Goal: Information Seeking & Learning: Check status

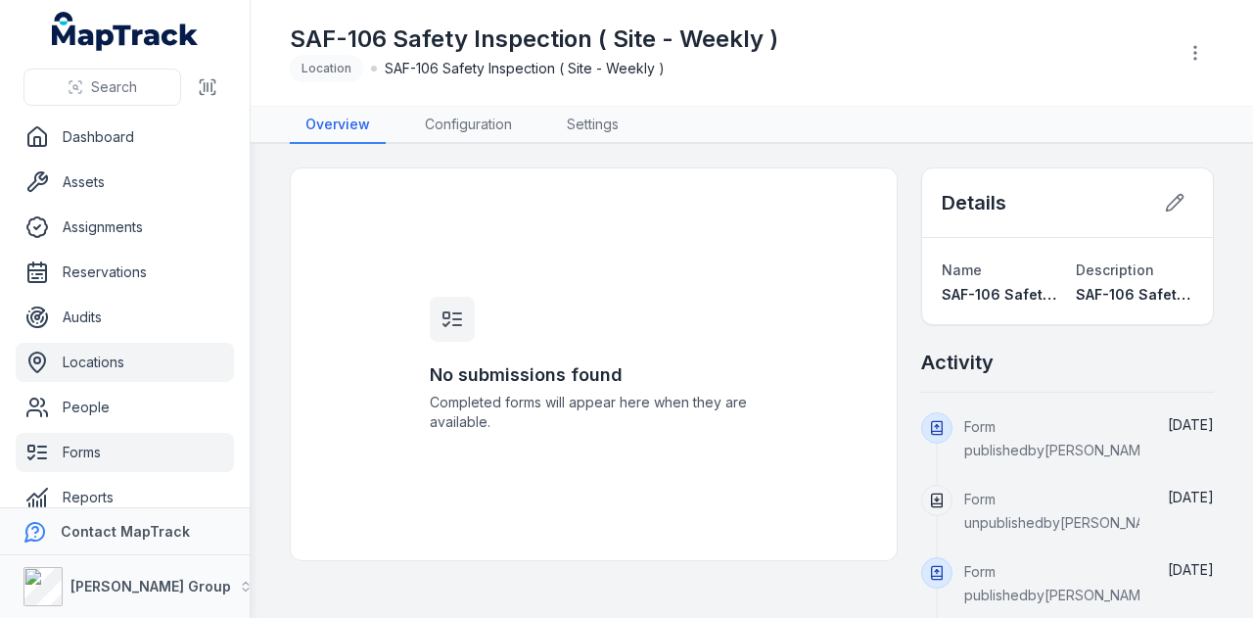
click at [159, 372] on link "Locations" at bounding box center [125, 362] width 218 height 39
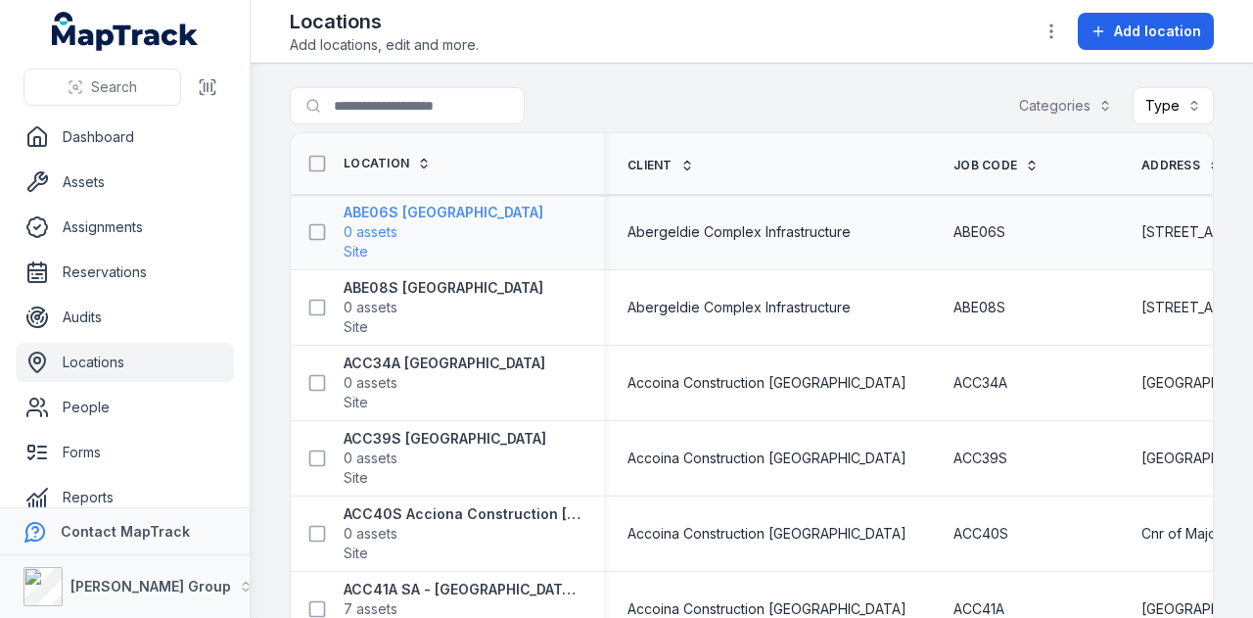
click at [429, 215] on strong "ABE06S [GEOGRAPHIC_DATA]" at bounding box center [444, 213] width 200 height 20
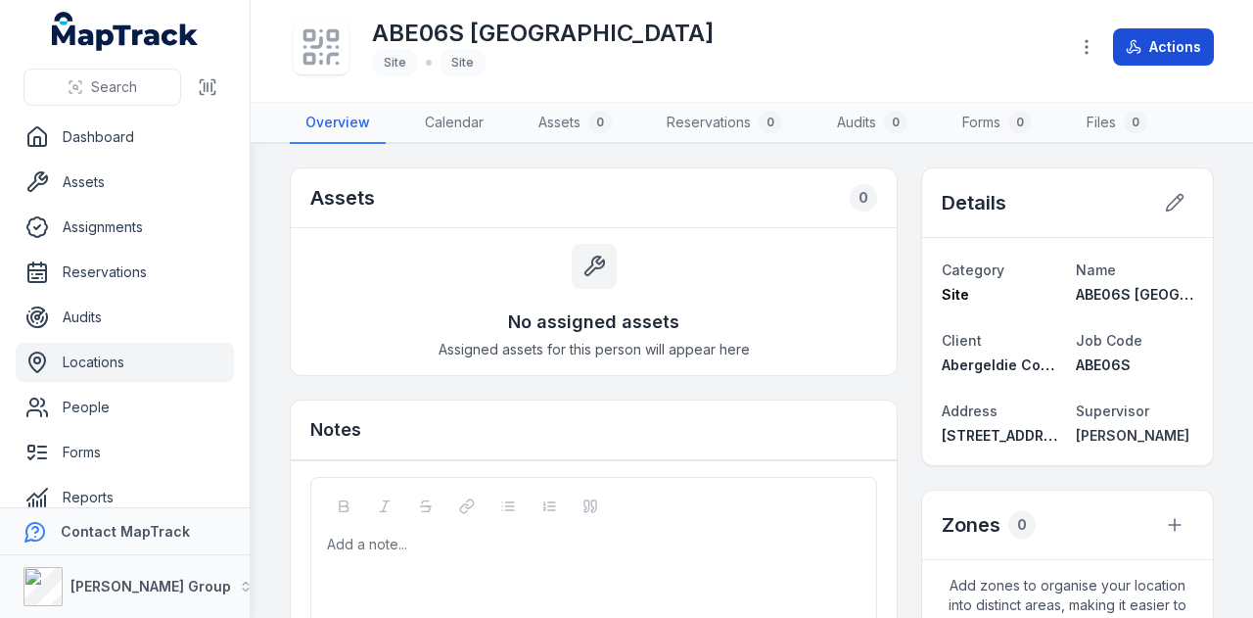
click at [1160, 37] on button "Actions" at bounding box center [1163, 46] width 101 height 37
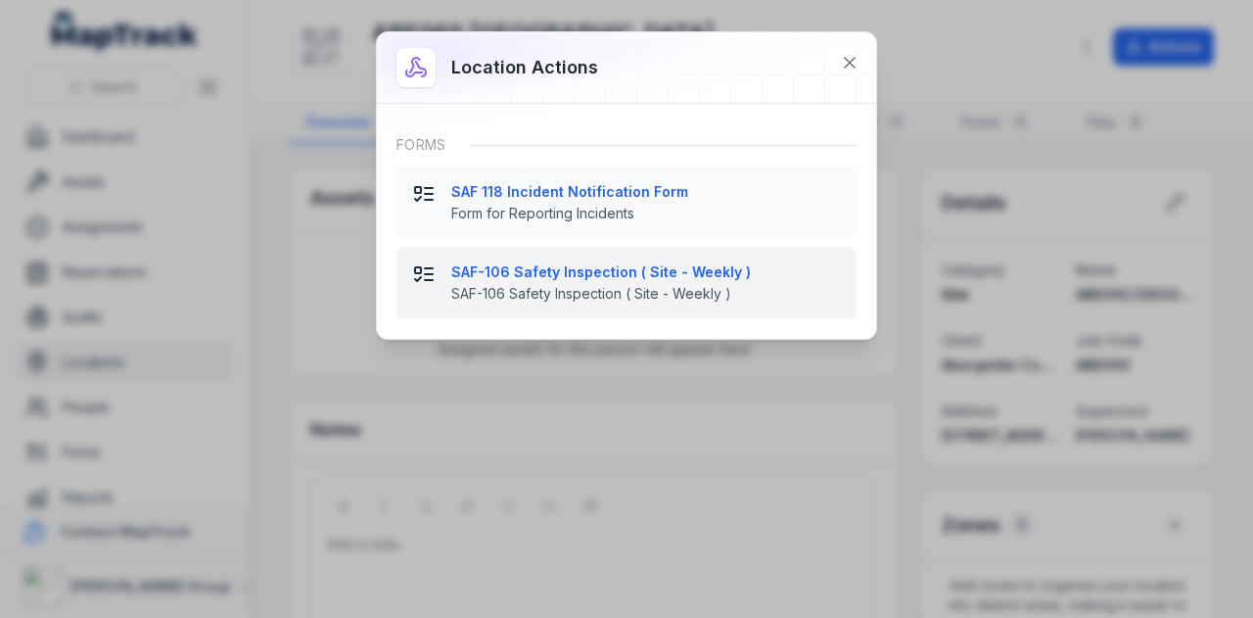
click at [676, 271] on strong "SAF-106 Safety Inspection ( Site - Weekly )" at bounding box center [646, 272] width 390 height 20
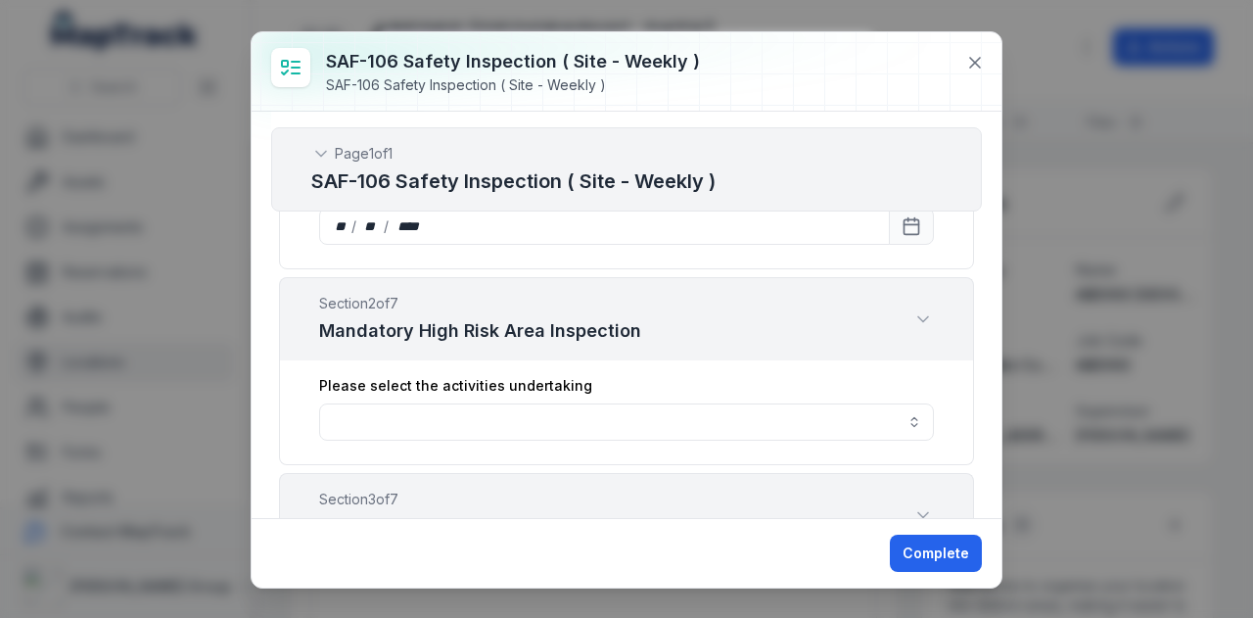
scroll to position [685, 0]
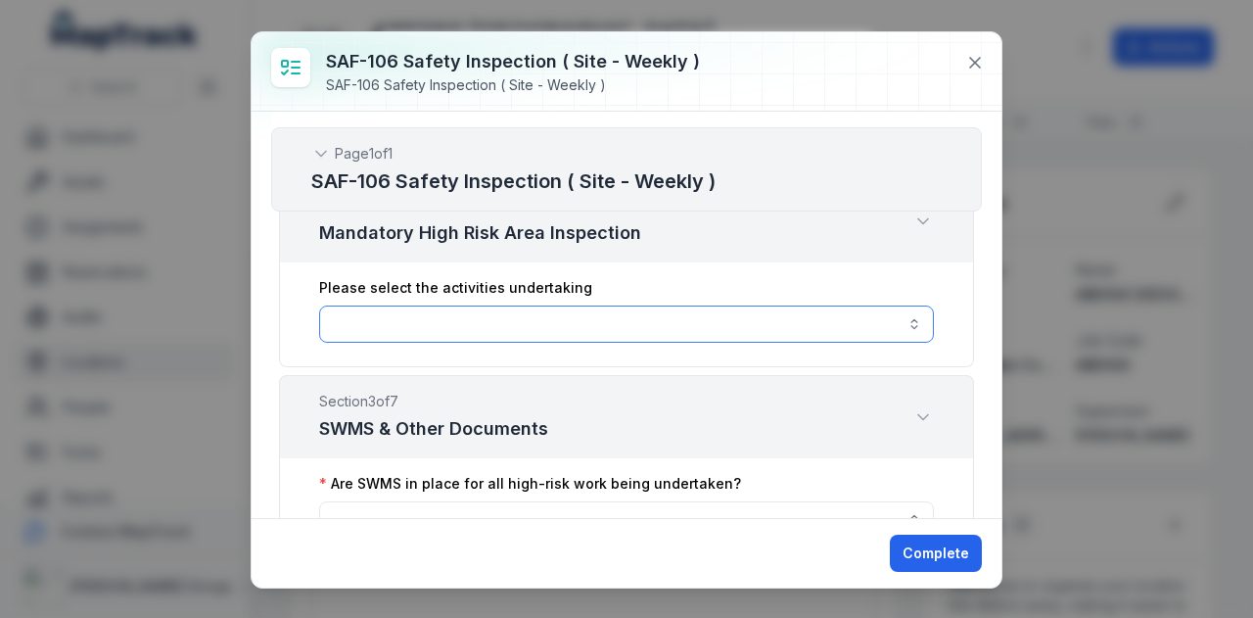
click at [693, 316] on button "button" at bounding box center [626, 323] width 615 height 37
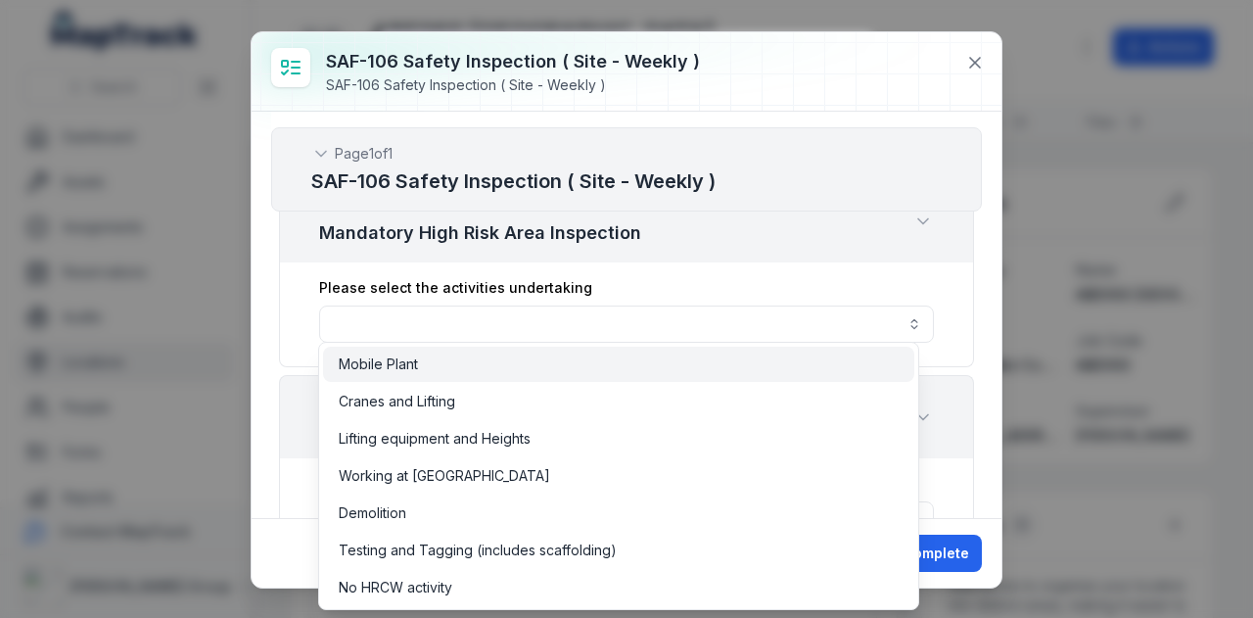
click at [668, 355] on div "Mobile Plant" at bounding box center [619, 364] width 560 height 20
click at [958, 322] on div "**********" at bounding box center [626, 314] width 695 height 105
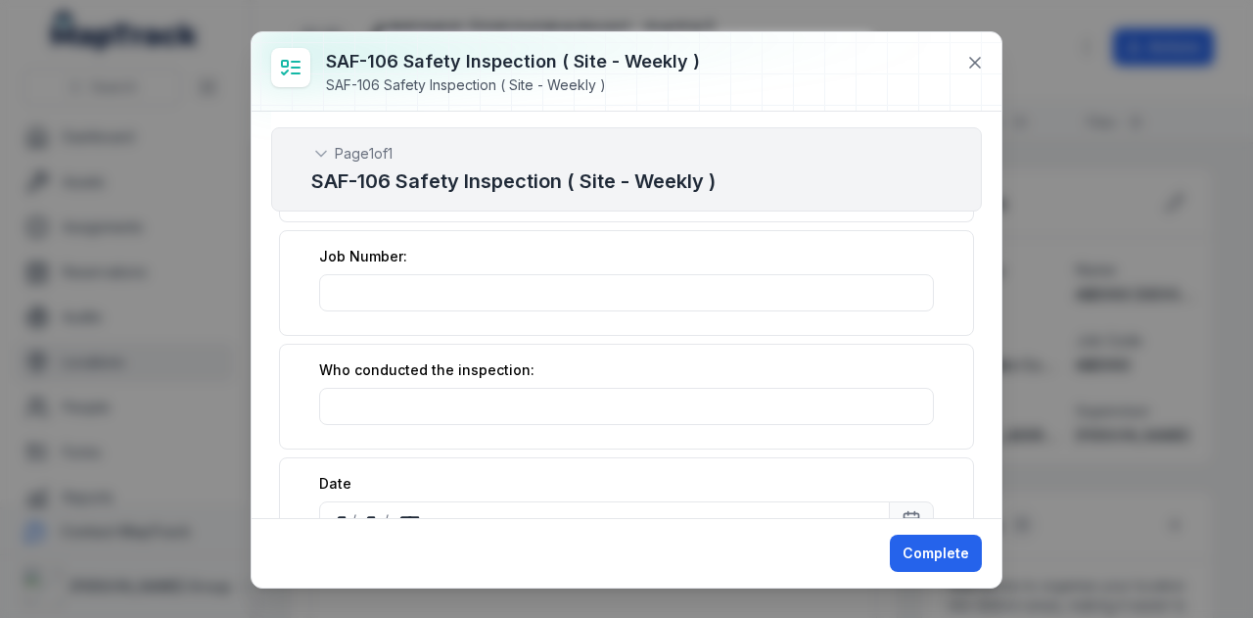
scroll to position [587, 0]
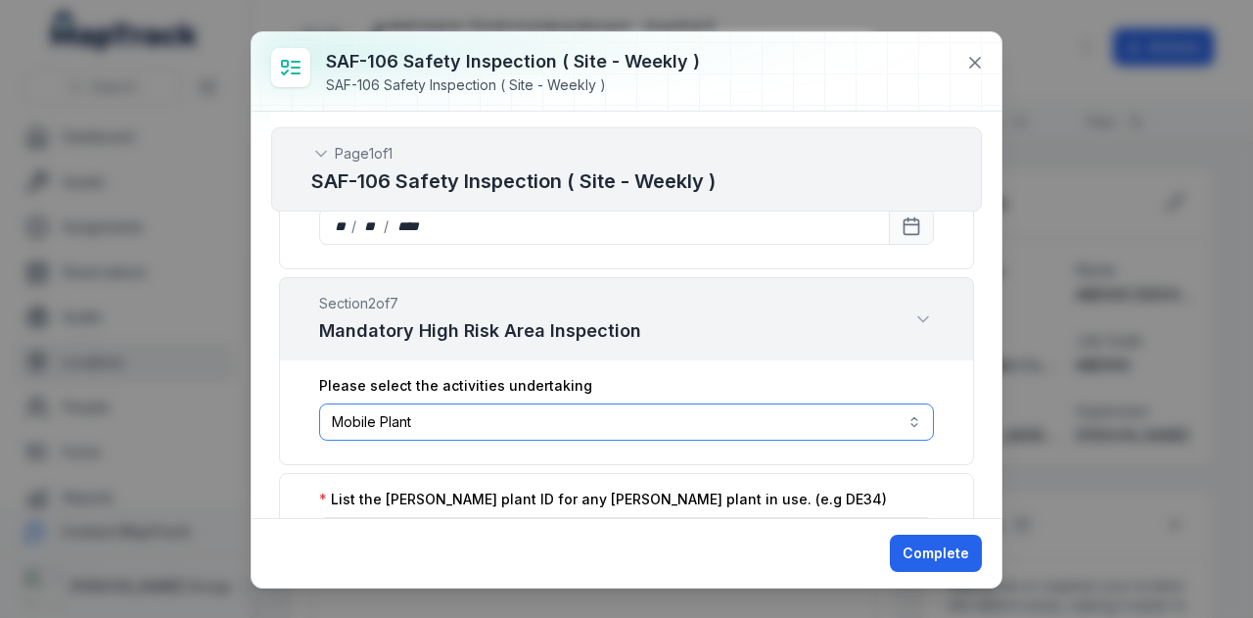
click at [450, 424] on button "**********" at bounding box center [626, 421] width 615 height 37
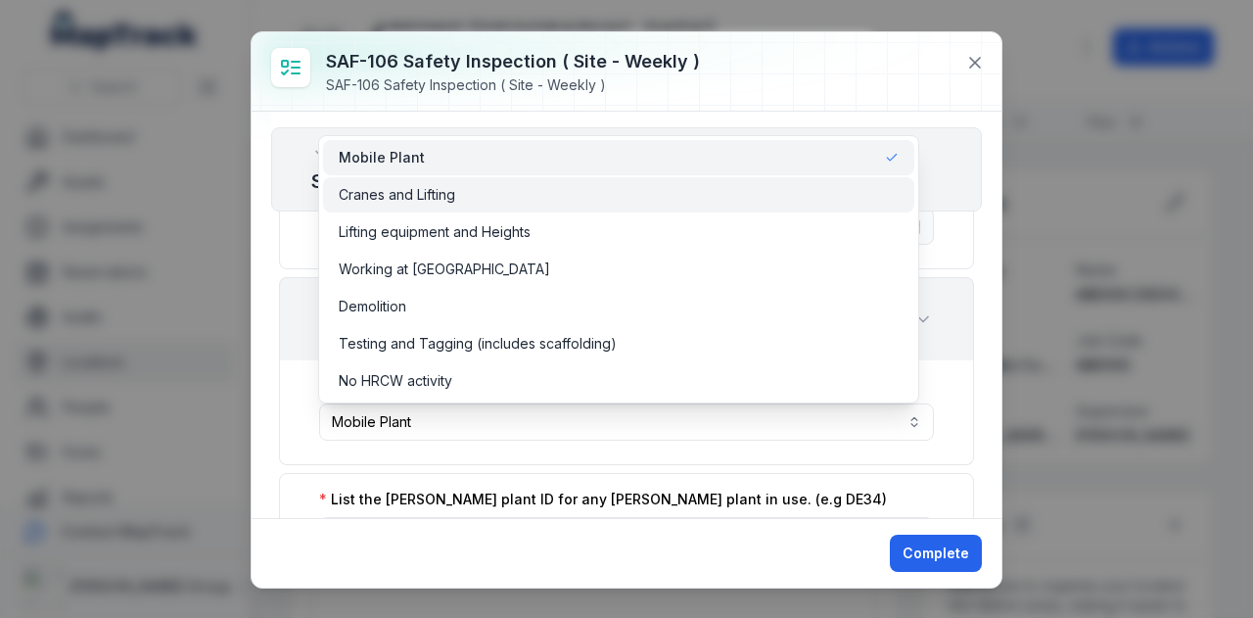
click at [457, 200] on div "Cranes and Lifting" at bounding box center [619, 195] width 560 height 20
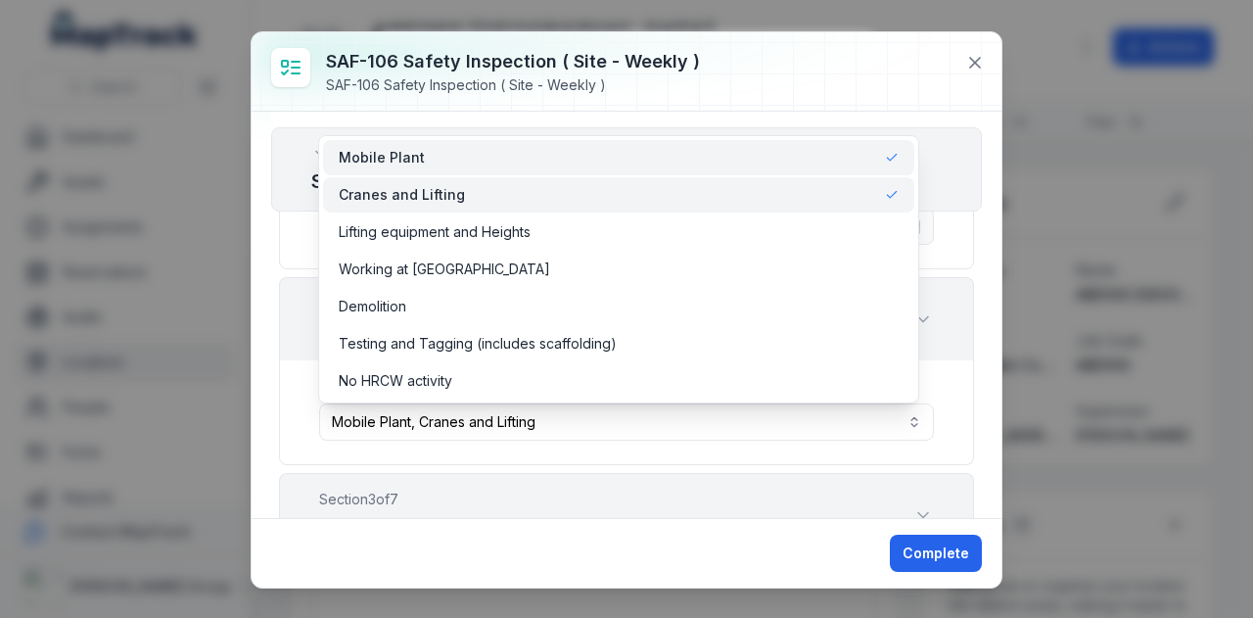
click at [477, 162] on div "Mobile Plant" at bounding box center [619, 158] width 560 height 20
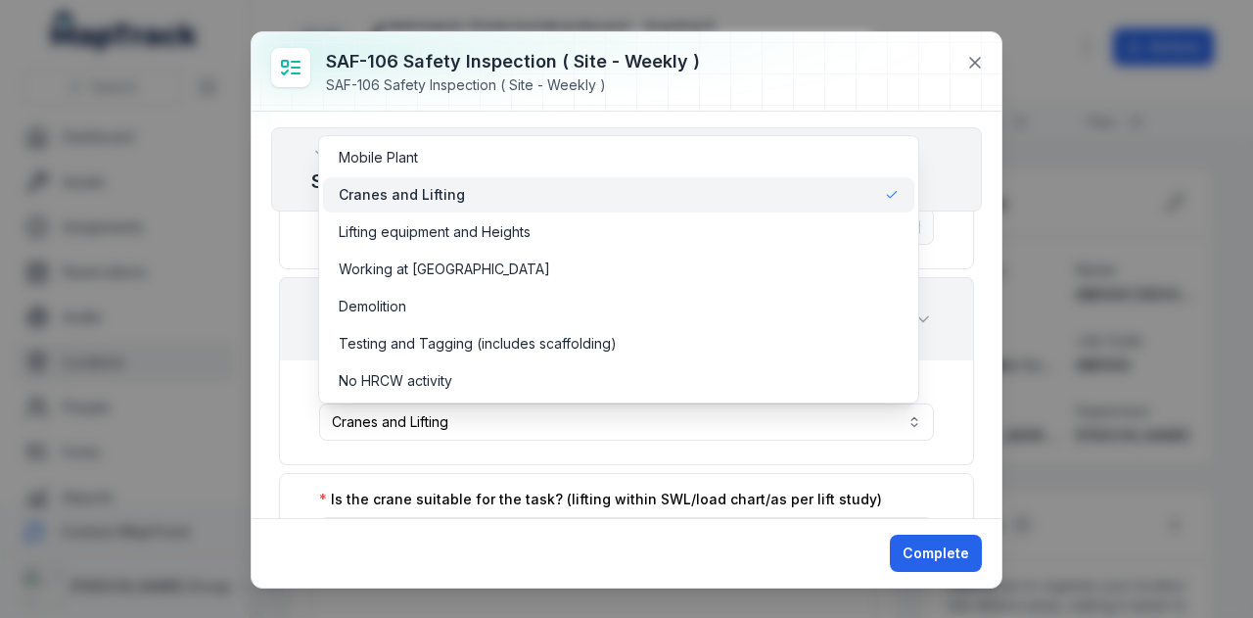
click at [977, 305] on div "**********" at bounding box center [627, 315] width 750 height 406
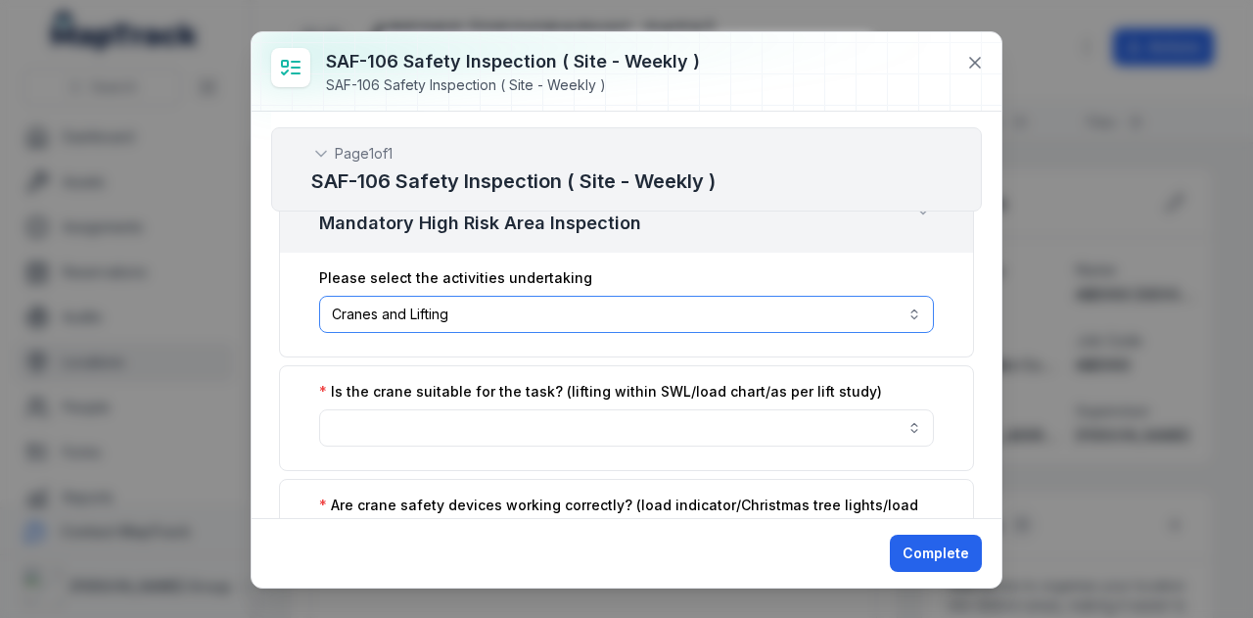
scroll to position [685, 0]
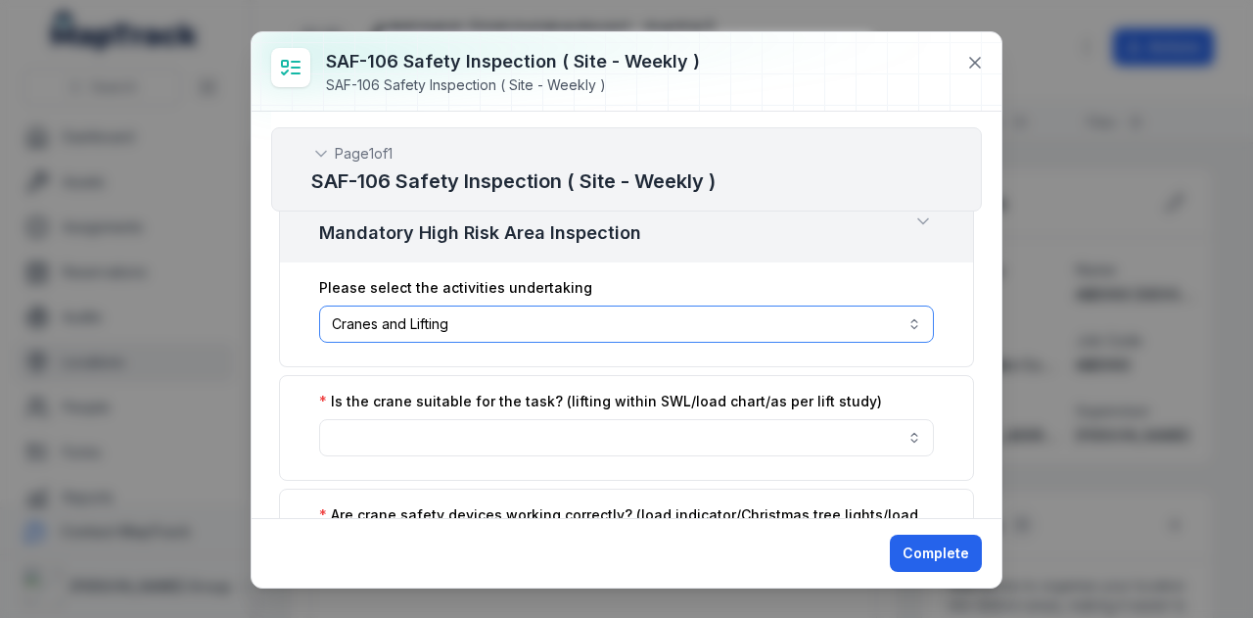
click at [520, 319] on button "**********" at bounding box center [626, 323] width 615 height 37
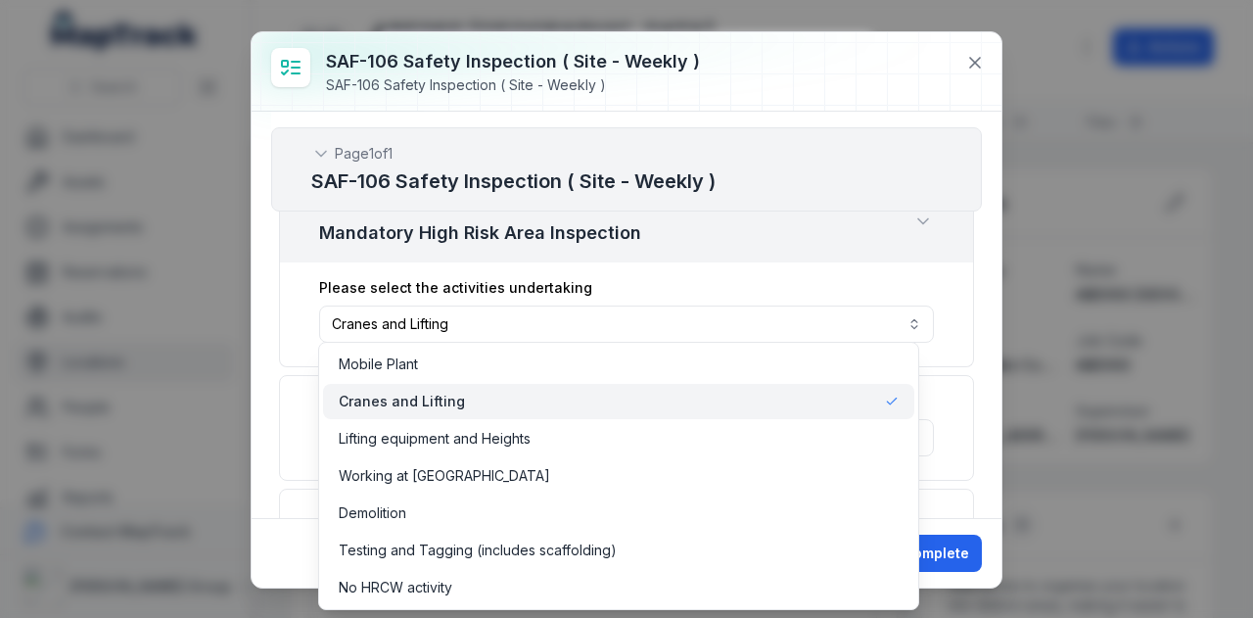
click at [517, 405] on div "Cranes and Lifting" at bounding box center [619, 402] width 560 height 20
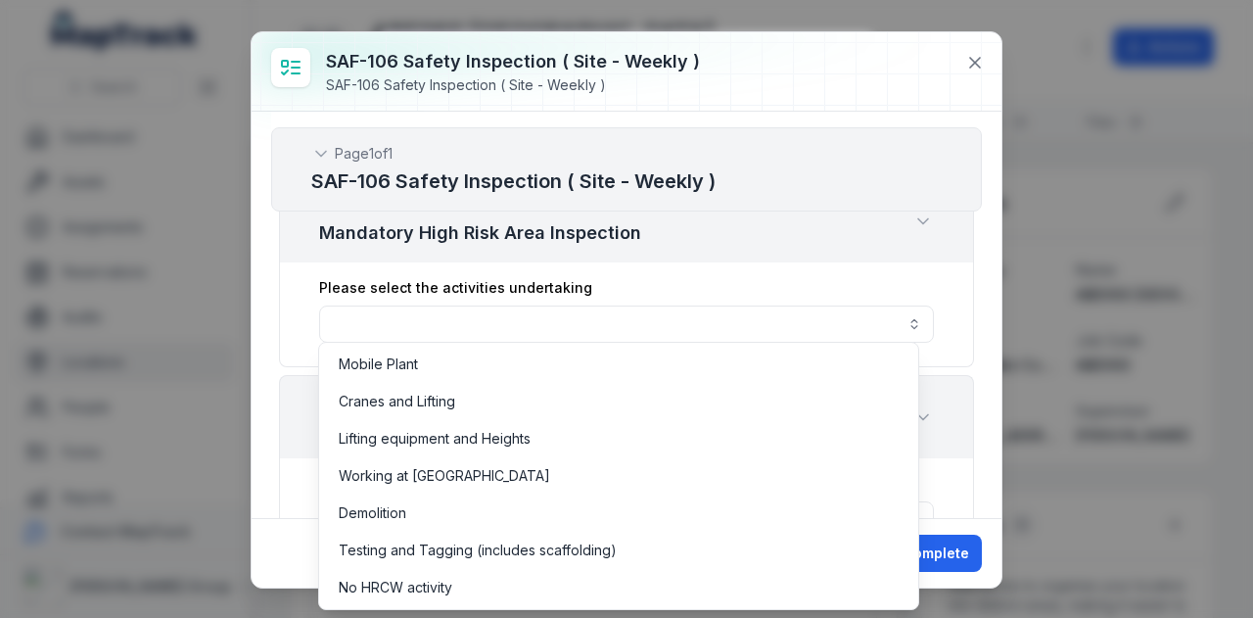
click at [985, 334] on div "Page 1 of 1 SAF-106 Safety Inspection ( Site - Weekly ) Section 1 of 7 GENERAL …" at bounding box center [627, 315] width 750 height 406
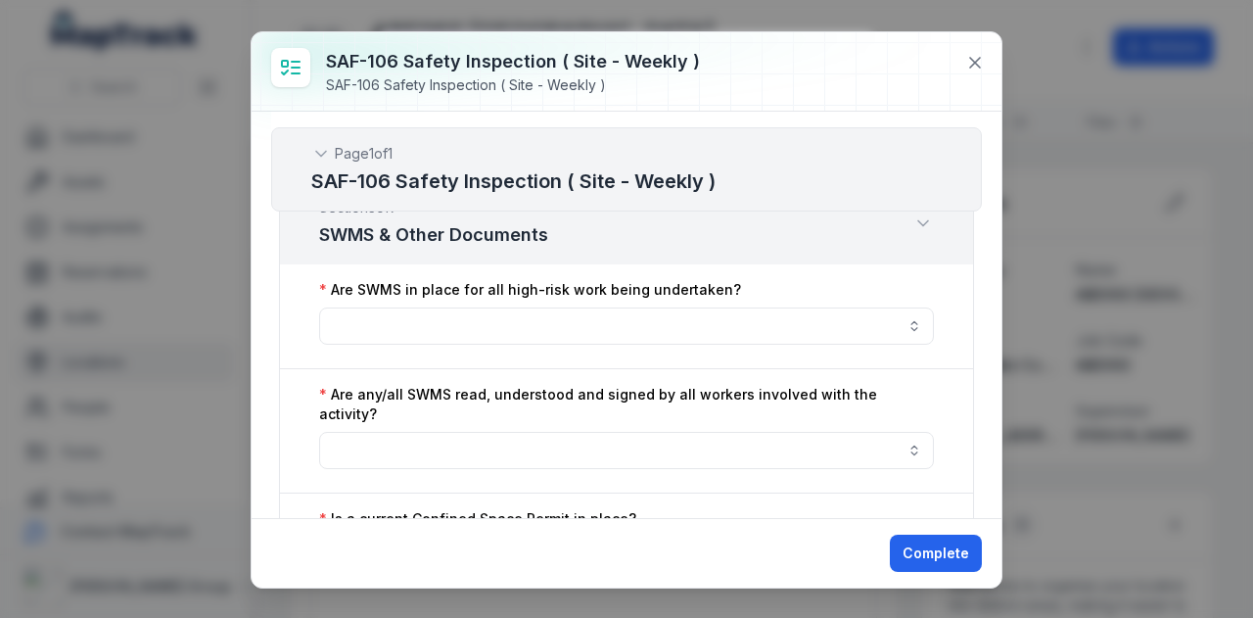
scroll to position [979, 0]
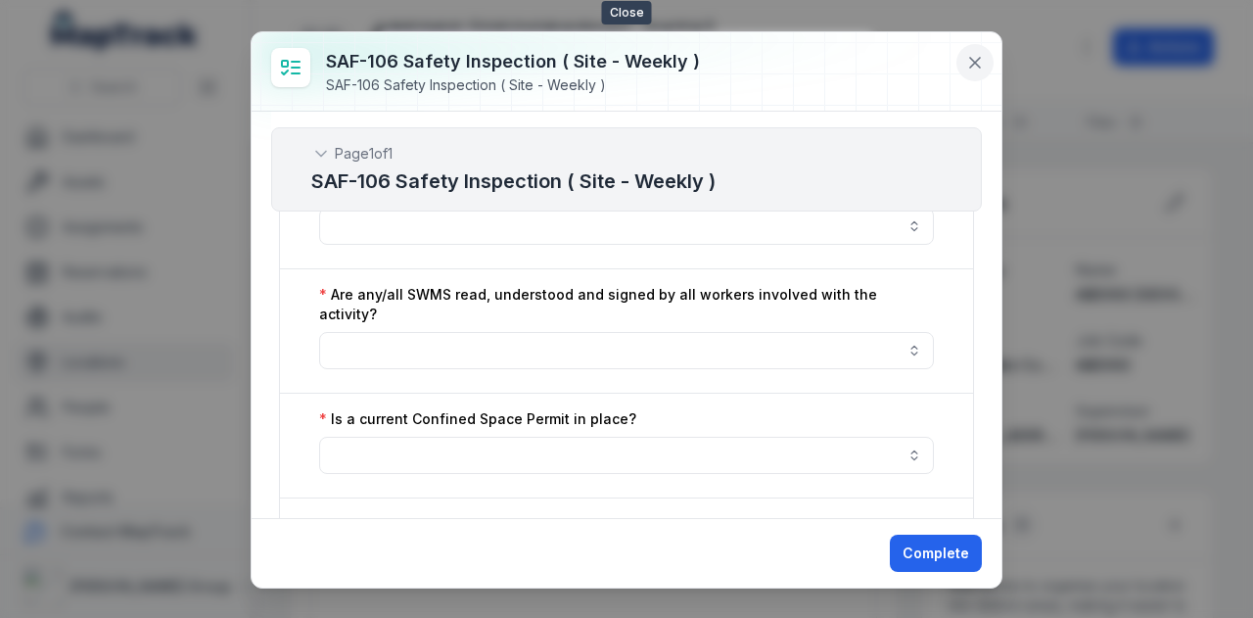
click at [973, 46] on button at bounding box center [975, 62] width 37 height 37
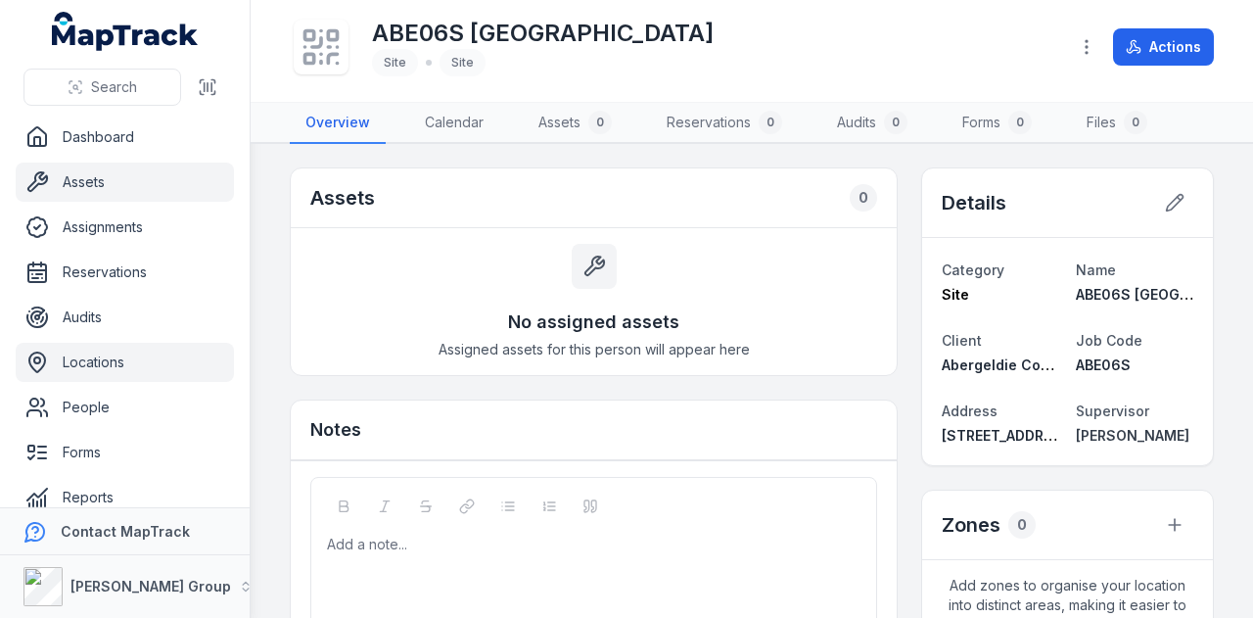
click at [126, 173] on link "Assets" at bounding box center [125, 182] width 218 height 39
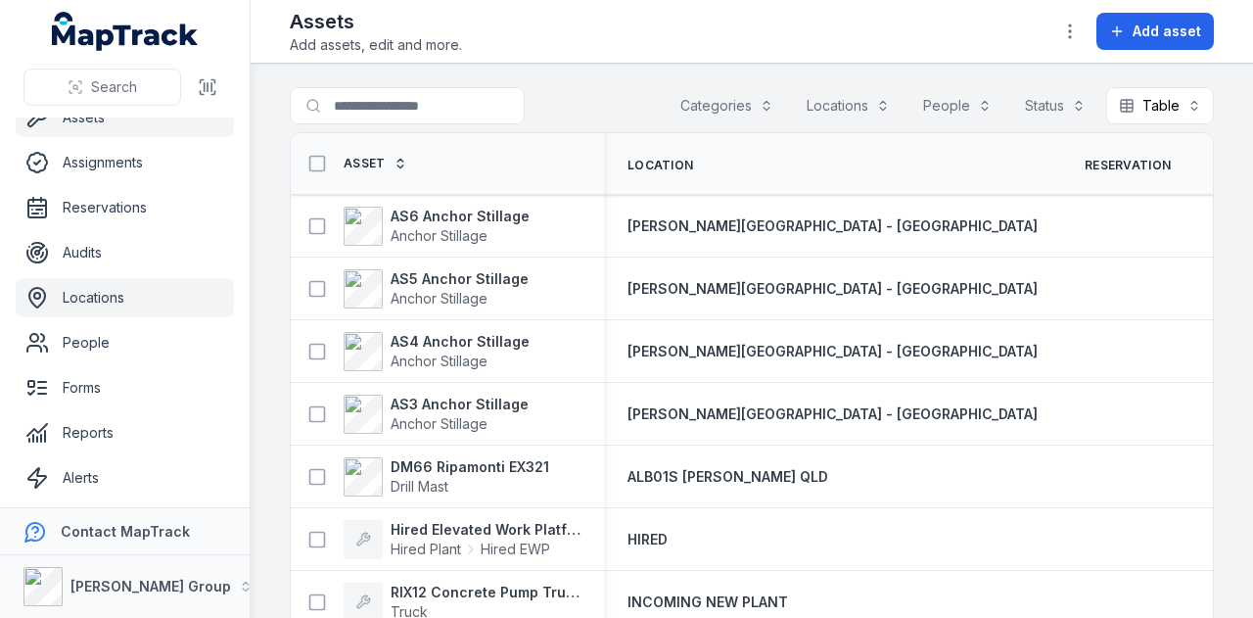
scroll to position [111, 0]
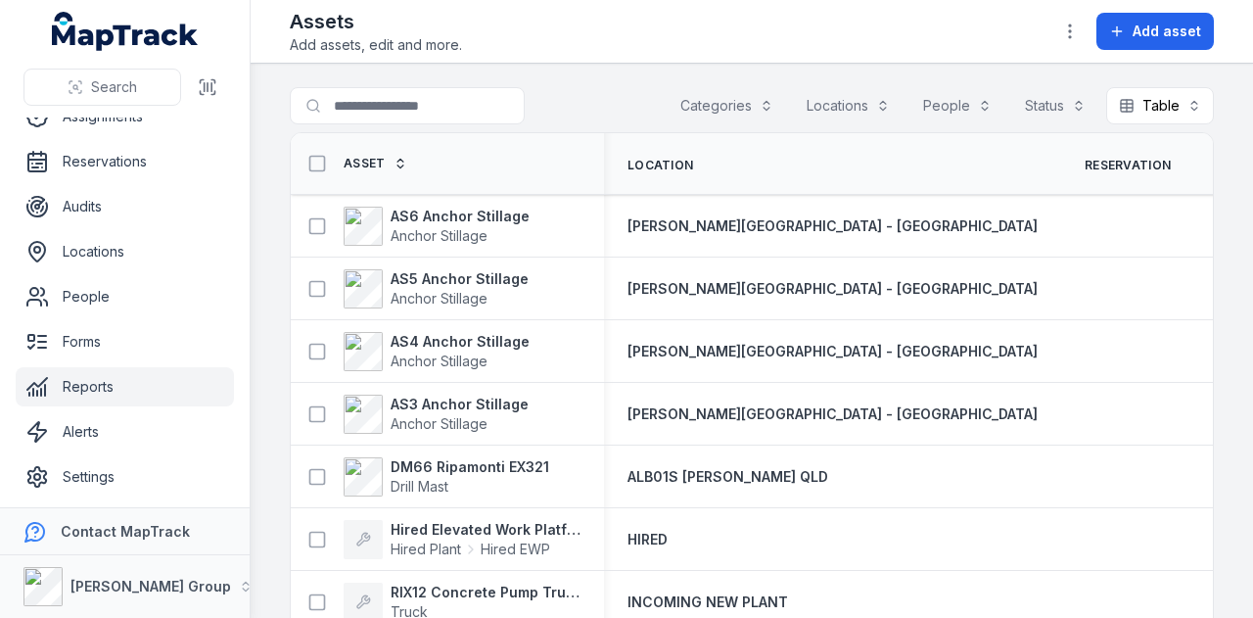
click at [133, 372] on link "Reports" at bounding box center [125, 386] width 218 height 39
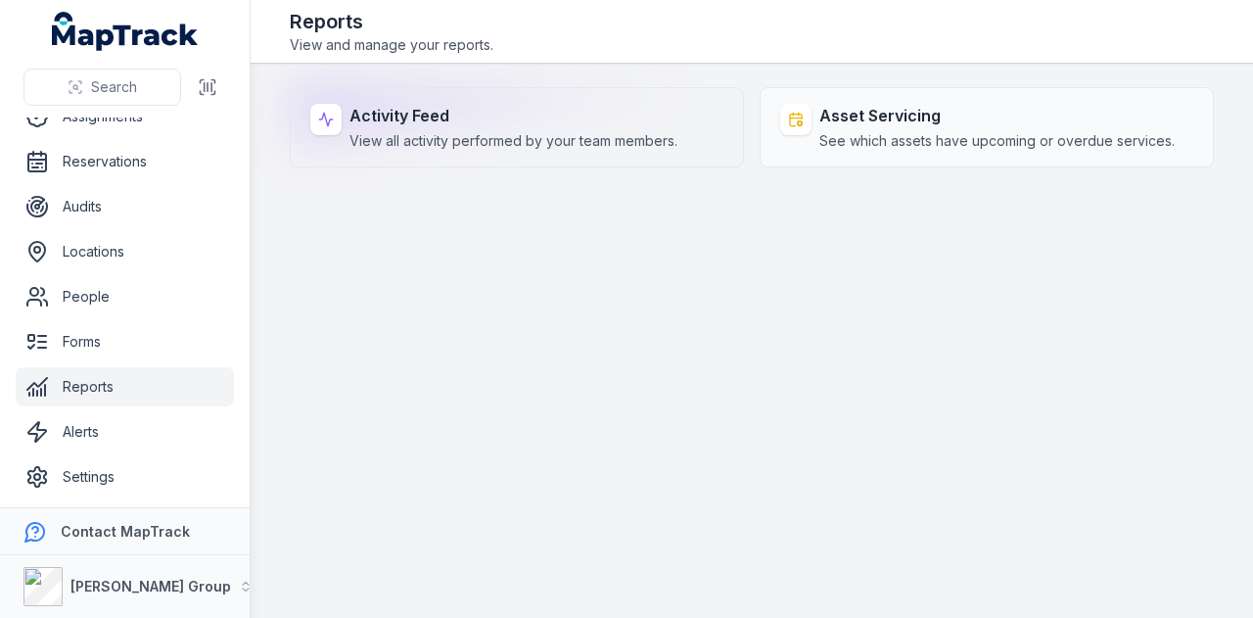
click at [458, 148] on span "View all activity performed by your team members." at bounding box center [514, 141] width 328 height 20
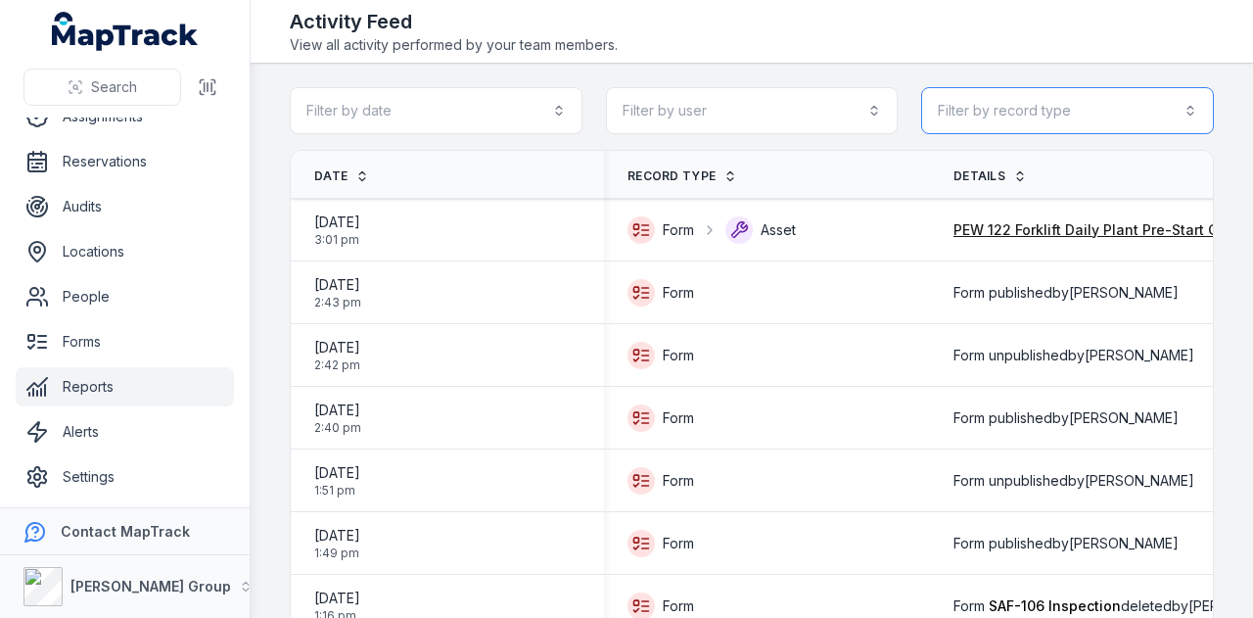
click at [1132, 120] on button "Filter by record type" at bounding box center [1067, 110] width 293 height 47
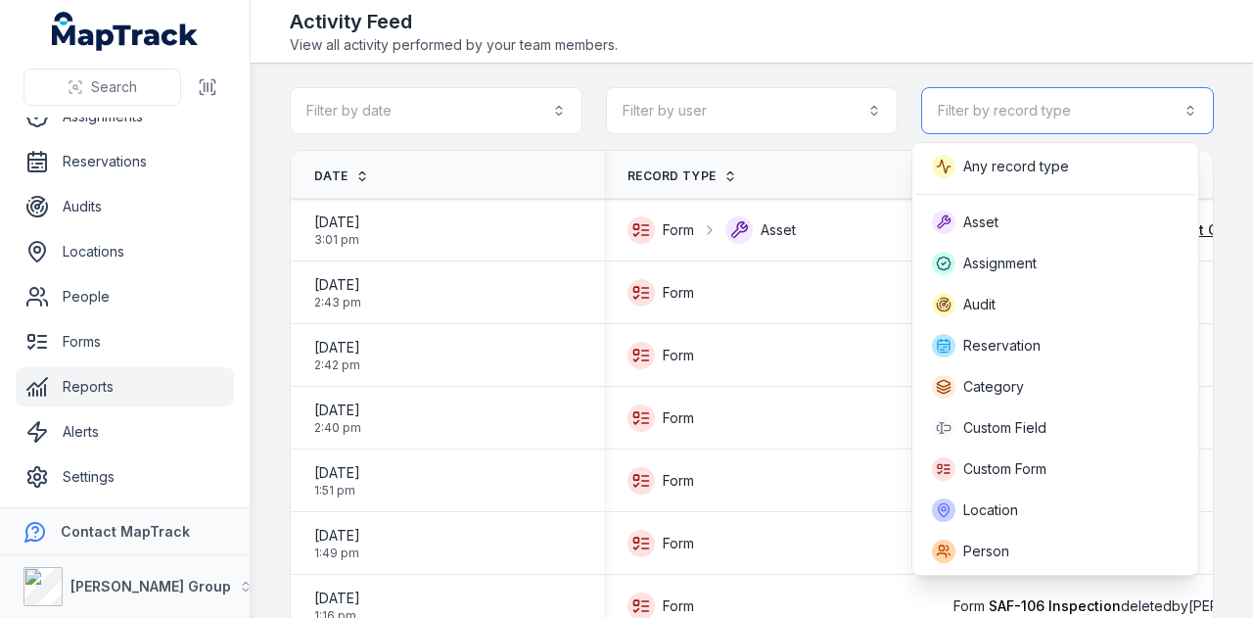
click at [1117, 117] on button "Filter by record type" at bounding box center [1067, 110] width 293 height 47
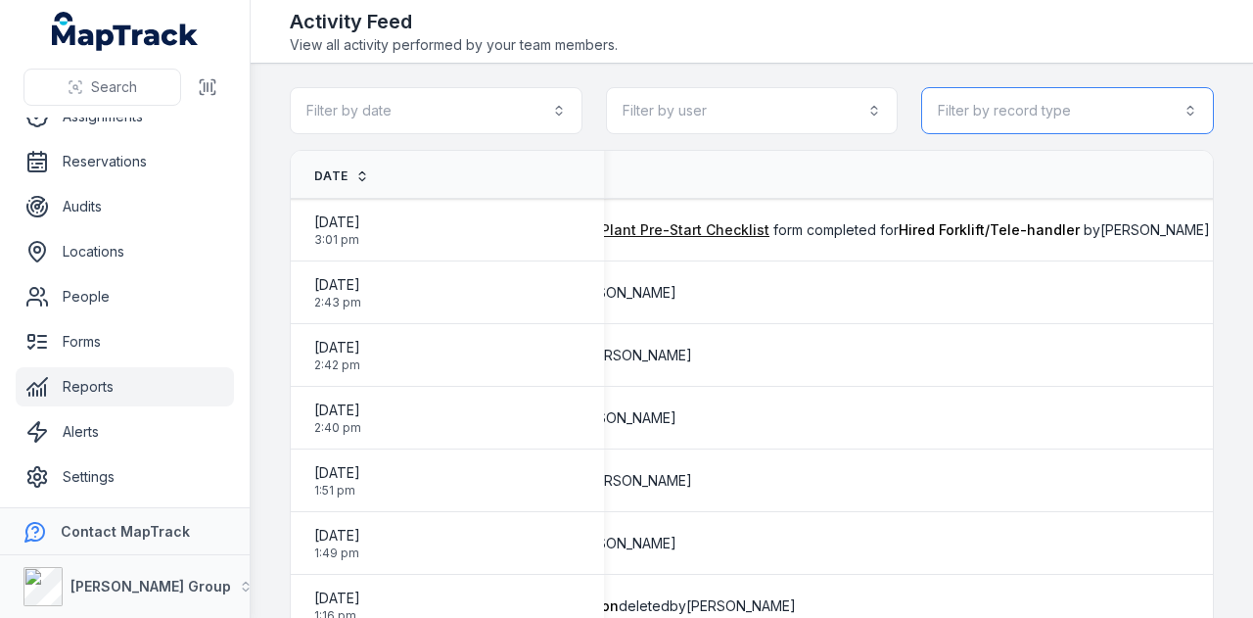
scroll to position [0, 448]
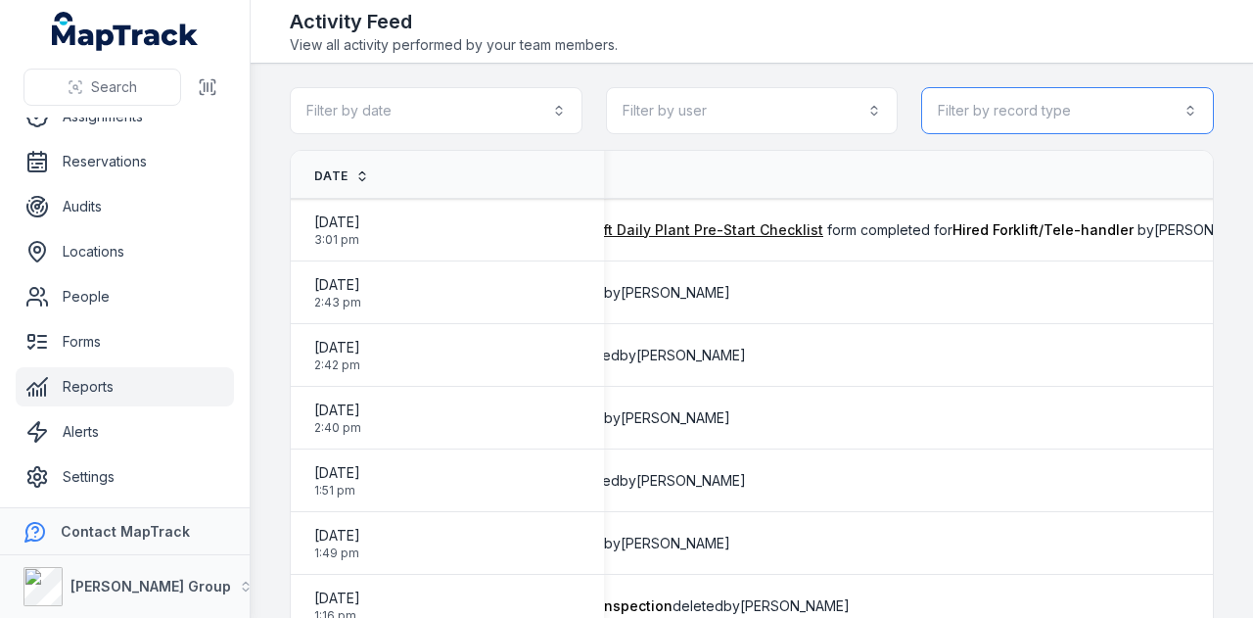
click at [1063, 122] on button "Filter by record type" at bounding box center [1067, 110] width 293 height 47
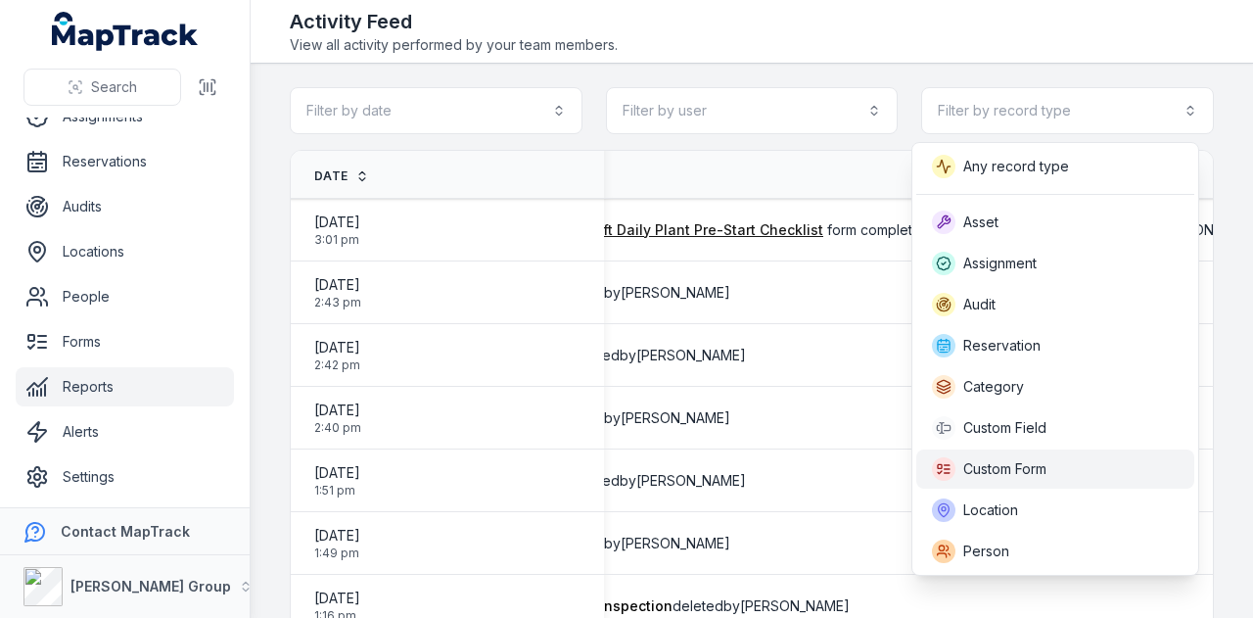
click at [1041, 449] on div "Custom Form" at bounding box center [1055, 468] width 278 height 39
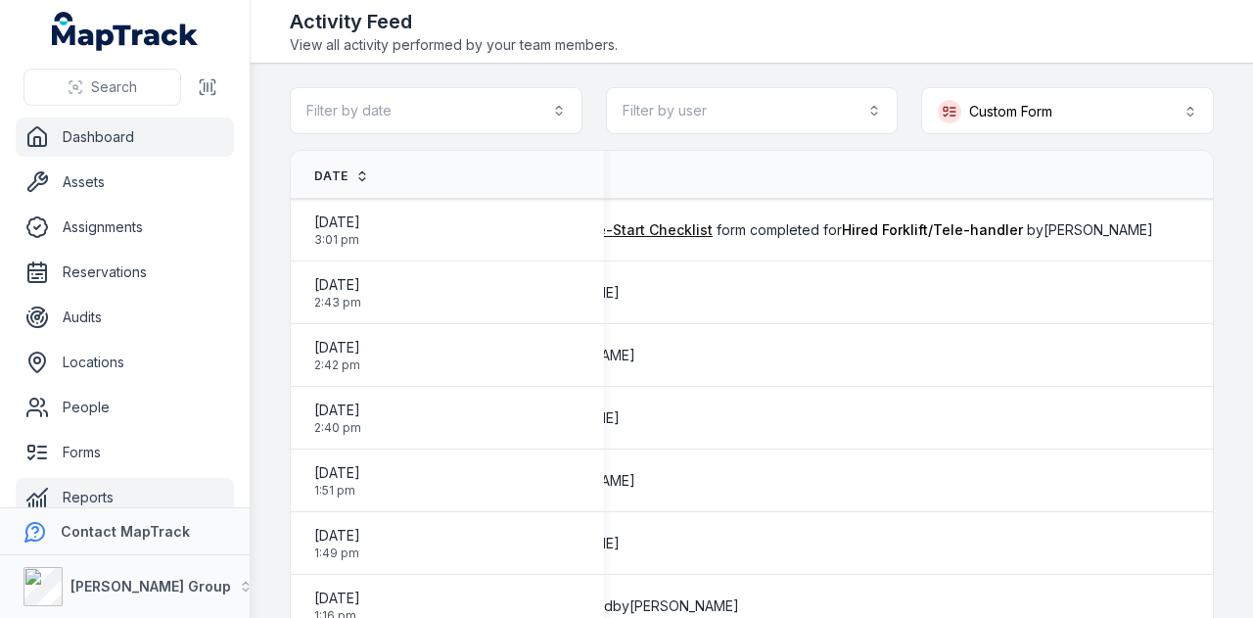
click at [163, 146] on link "Dashboard" at bounding box center [125, 136] width 218 height 39
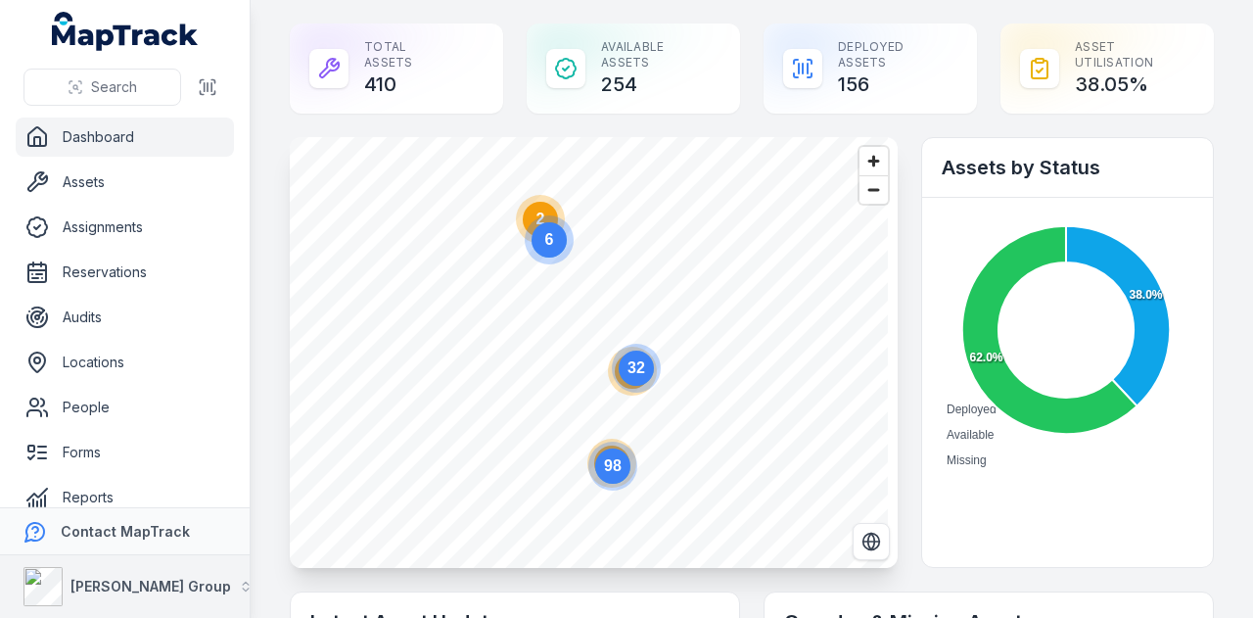
click at [173, 585] on button "[PERSON_NAME] Group" at bounding box center [125, 586] width 250 height 63
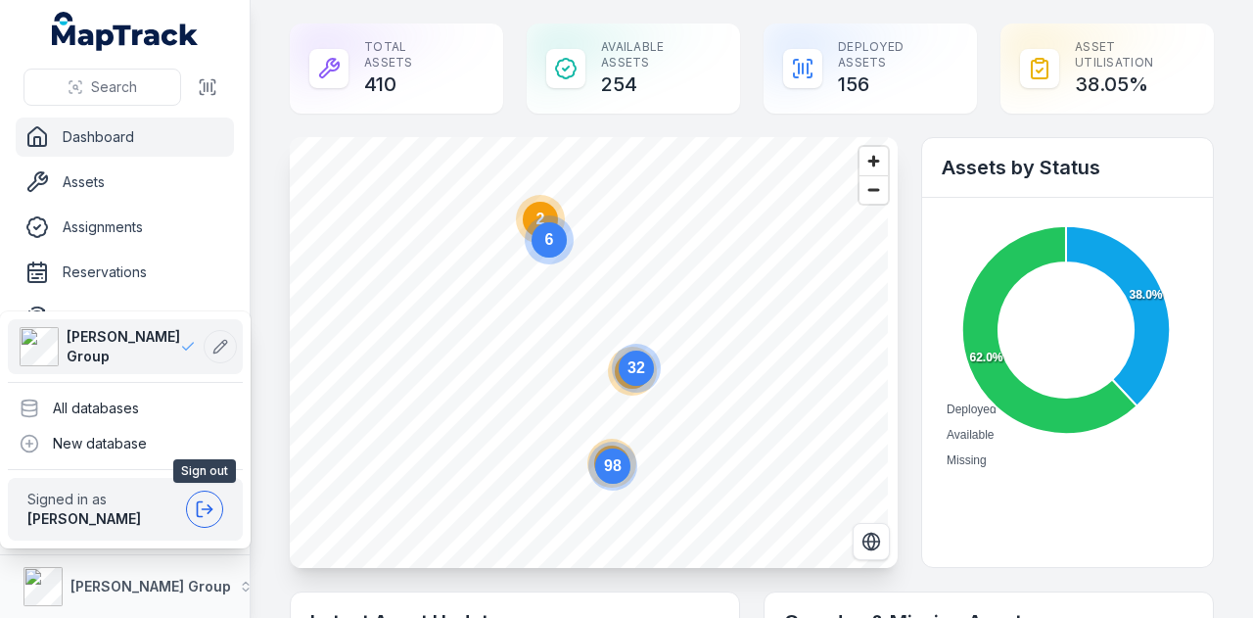
click at [200, 511] on icon at bounding box center [205, 509] width 20 height 20
